Goal: Task Accomplishment & Management: Use online tool/utility

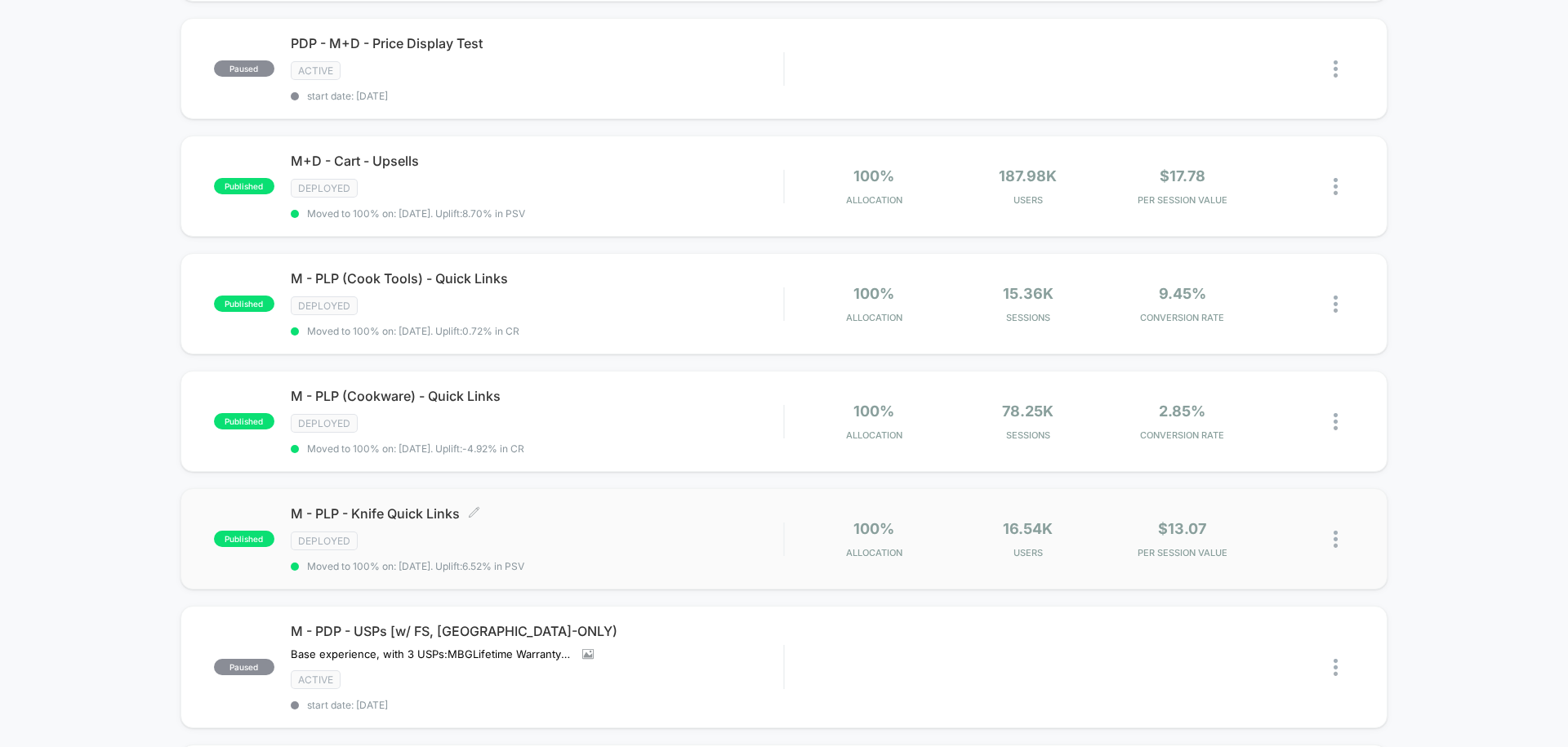
scroll to position [400, 0]
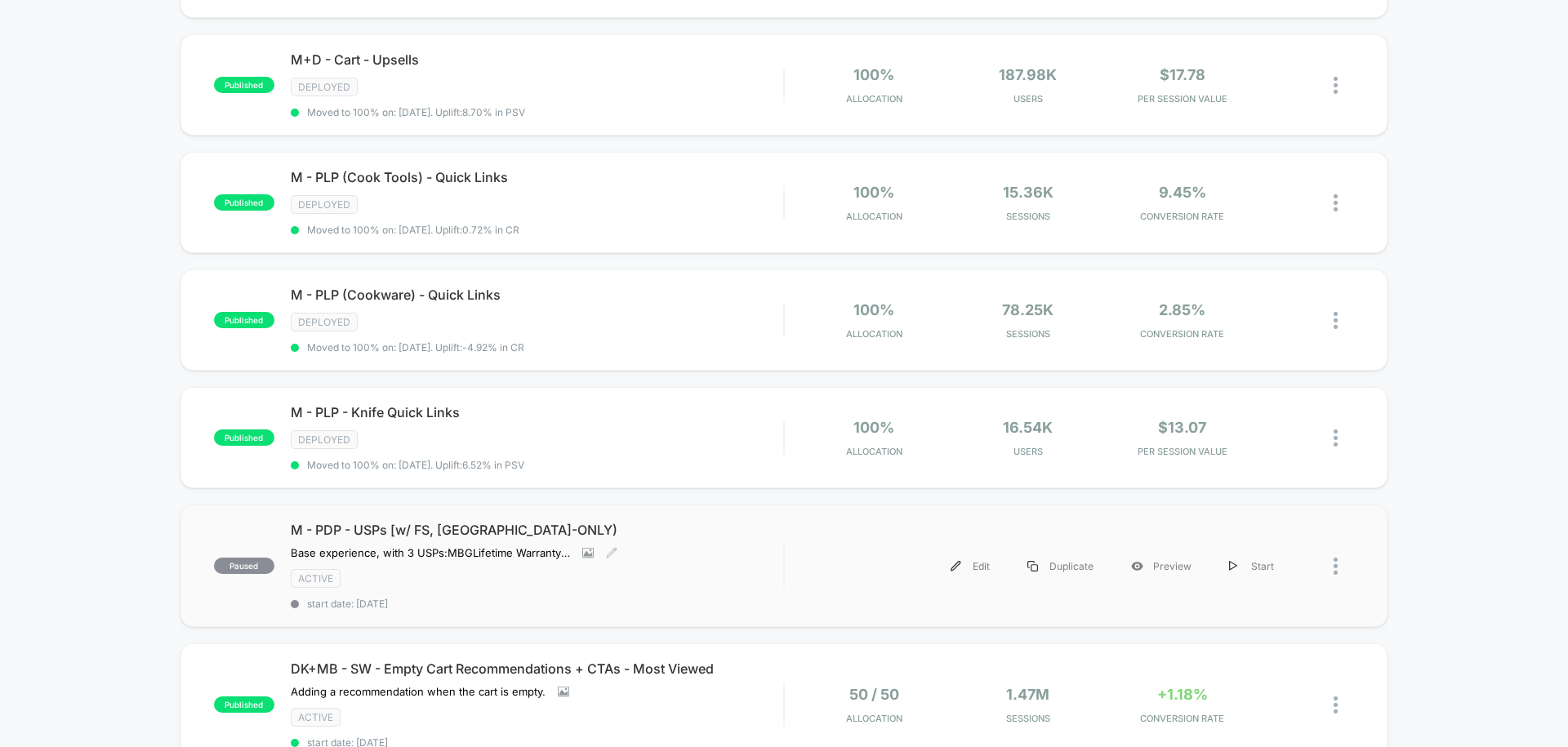
click at [715, 534] on div "M - PDP - USPs [w/ FS, US-ONLY) ﻿Base experience, with 3 USPs: MBG Lifetime War…" at bounding box center [537, 565] width 493 height 88
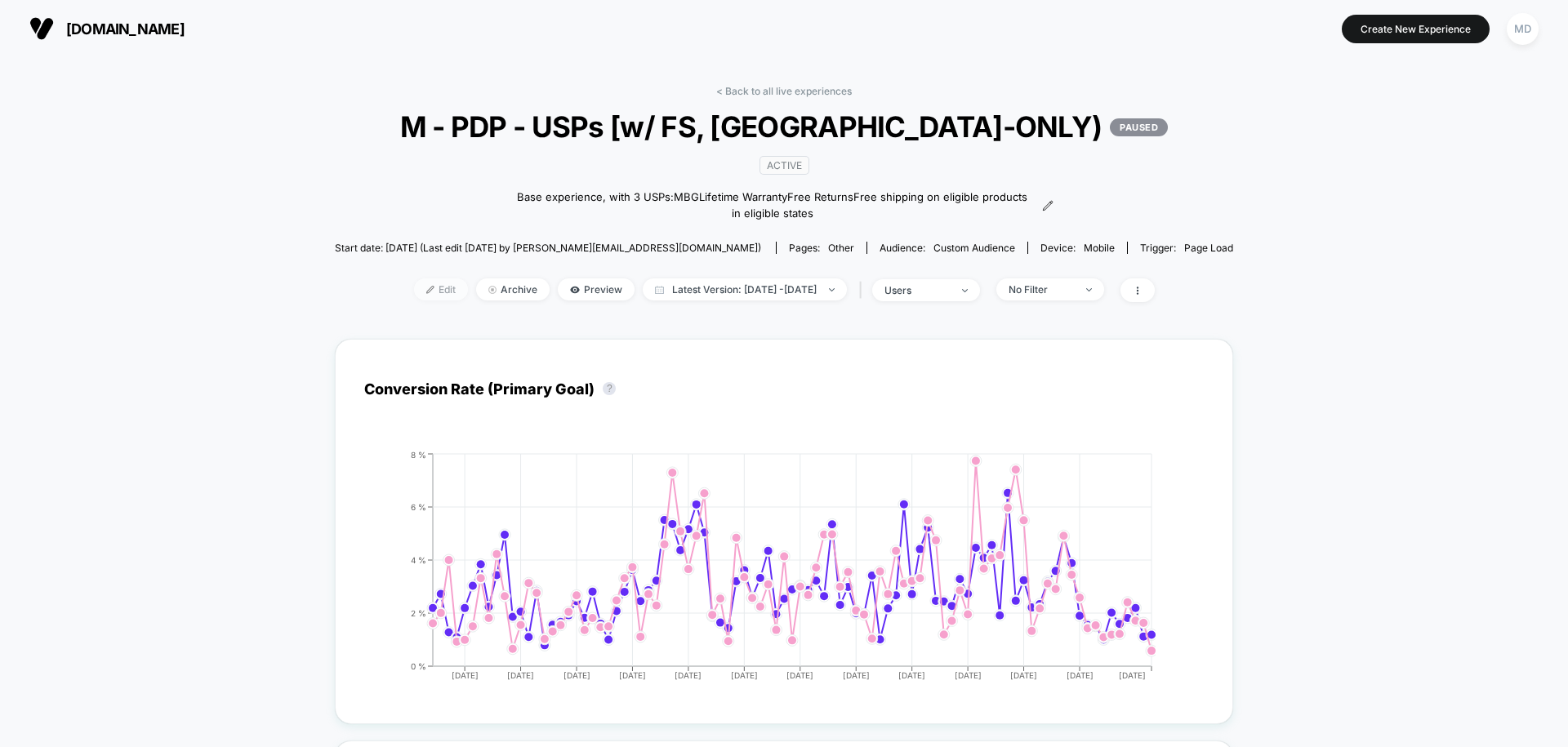
click at [416, 287] on span "Edit" at bounding box center [440, 289] width 54 height 22
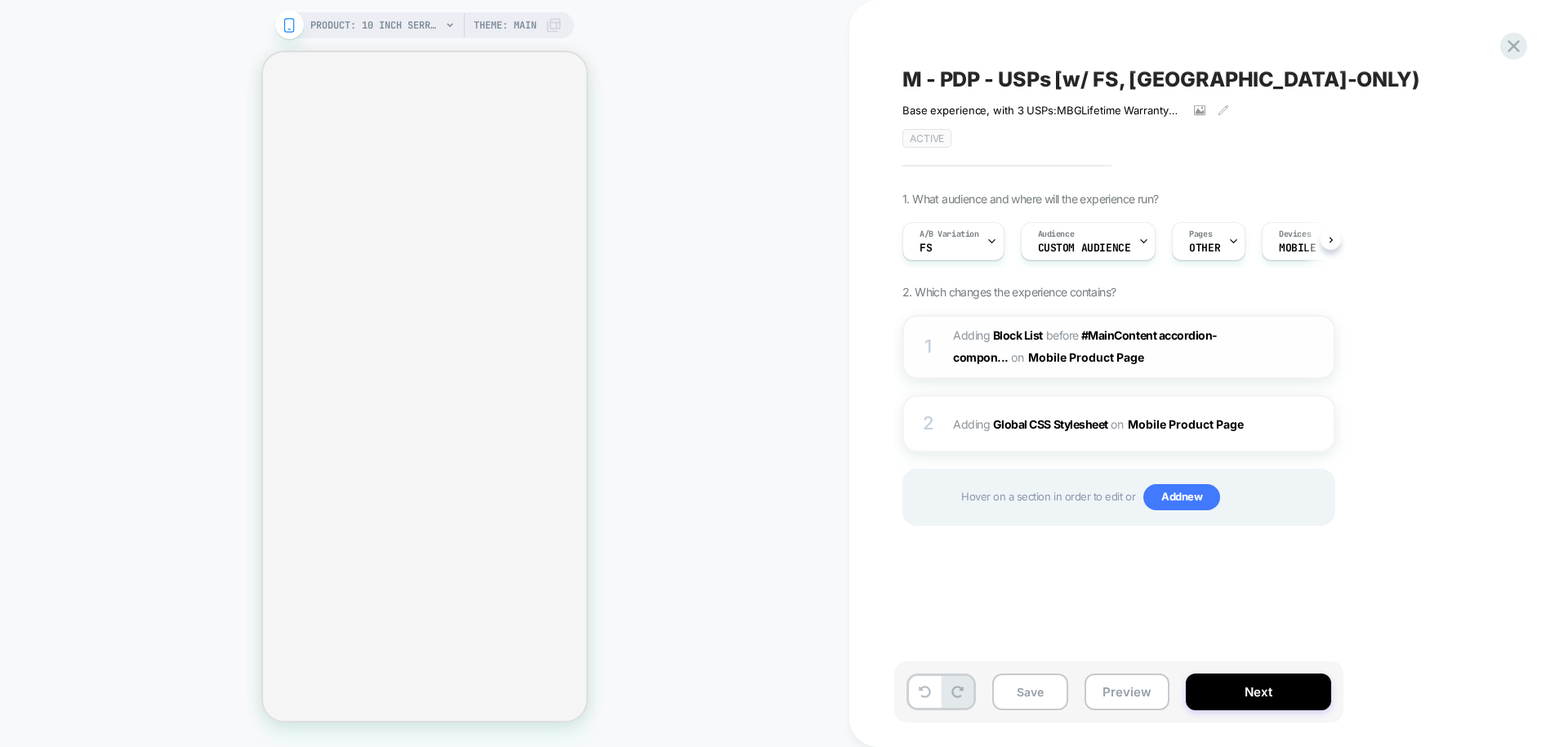
click at [1237, 351] on span "#_loomi_addon_1740569305784_dup1742816510 Adding Block List BEFORE #MainContent…" at bounding box center [1108, 347] width 311 height 44
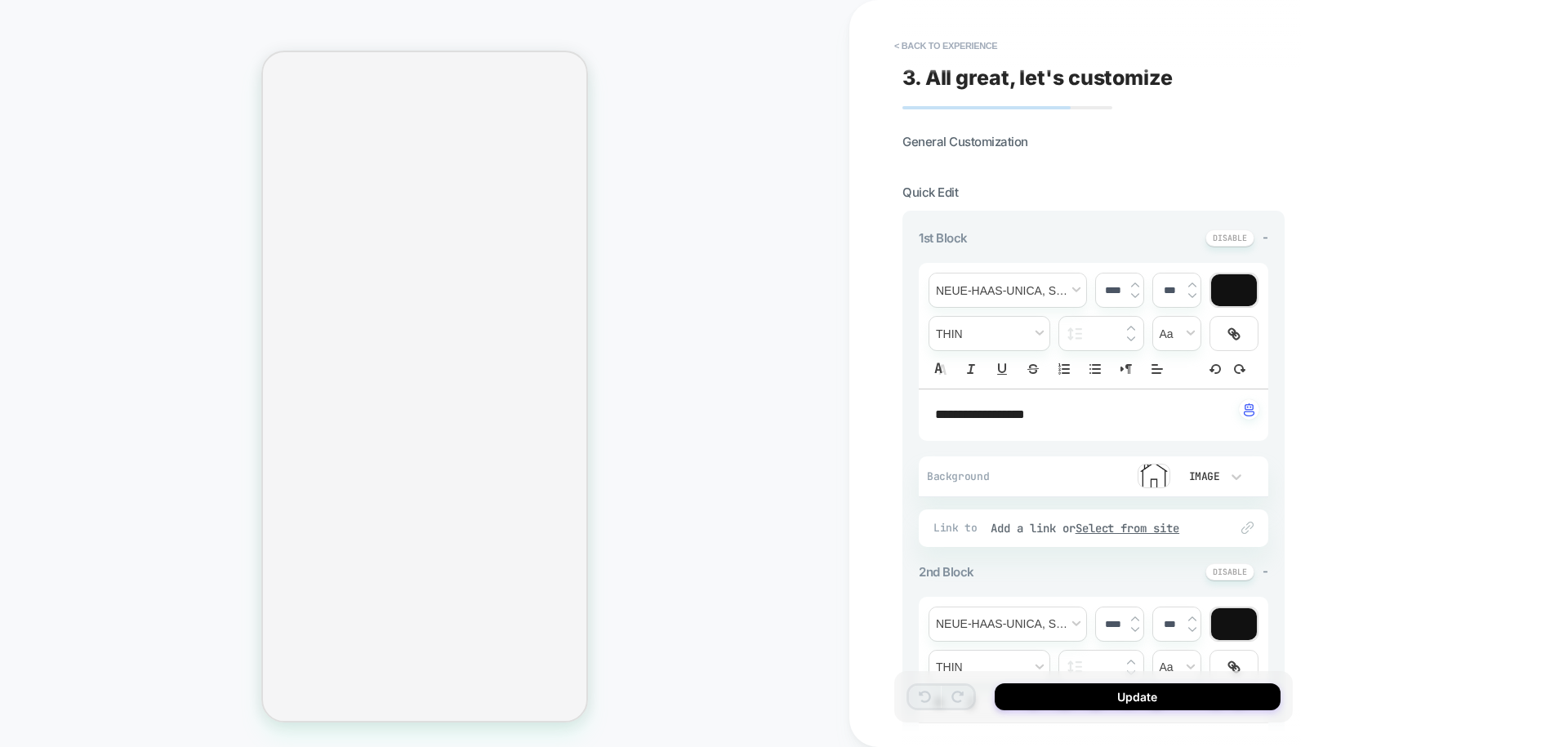
click at [925, 44] on button "< Back to experience" at bounding box center [945, 45] width 119 height 26
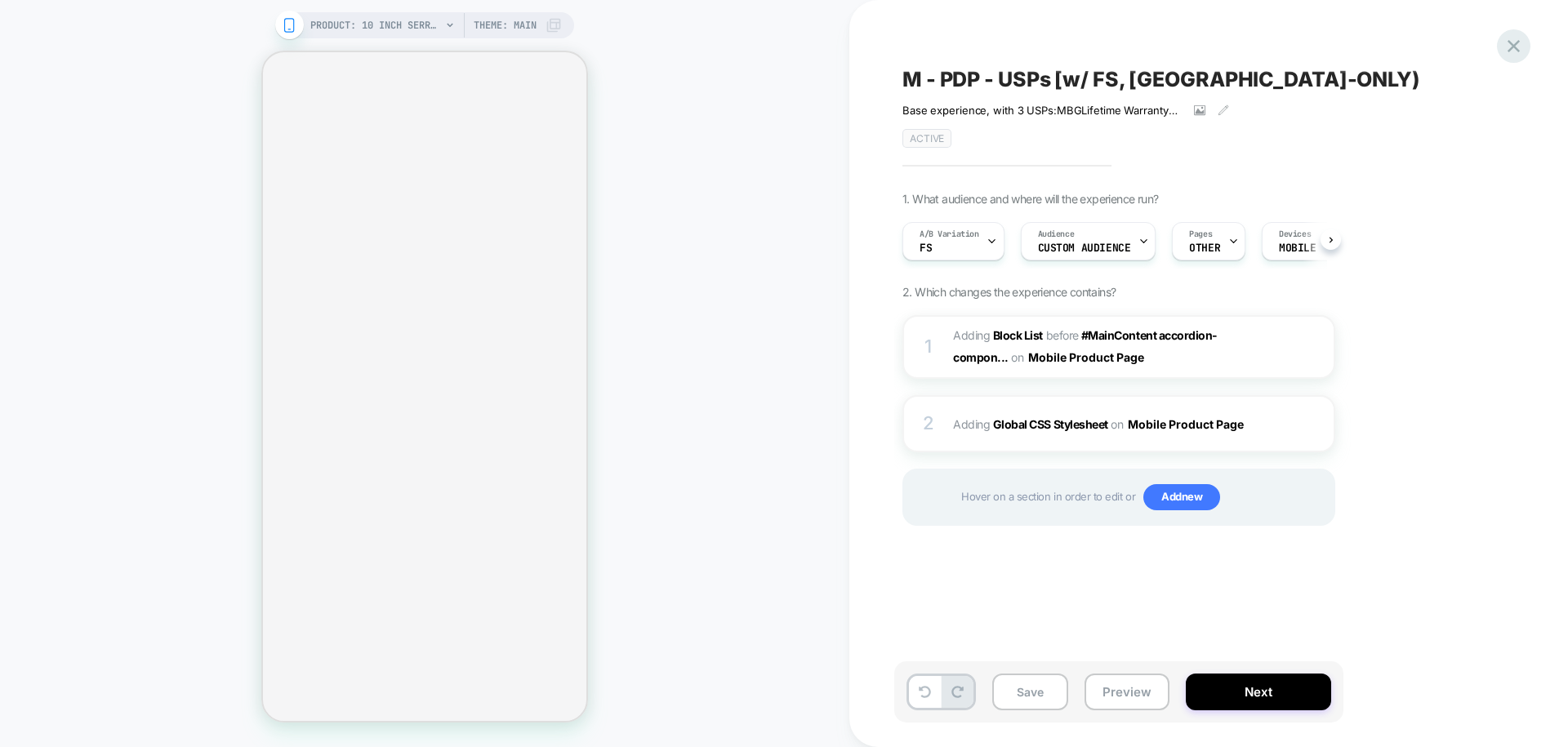
click at [1513, 47] on icon at bounding box center [1513, 46] width 12 height 12
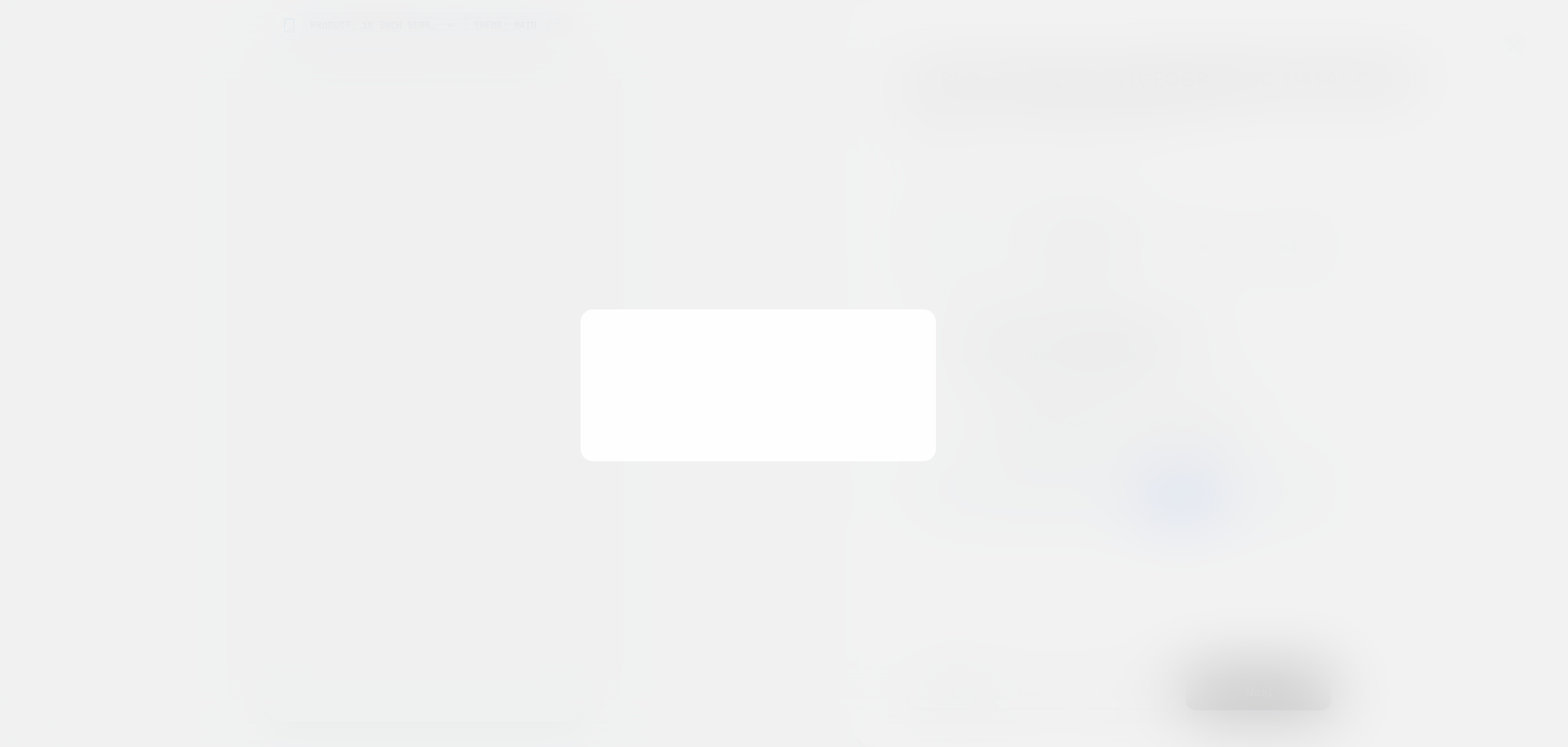
scroll to position [0, 1]
click at [725, 400] on button "Discard Changes" at bounding box center [702, 412] width 147 height 50
